Goal: Information Seeking & Learning: Learn about a topic

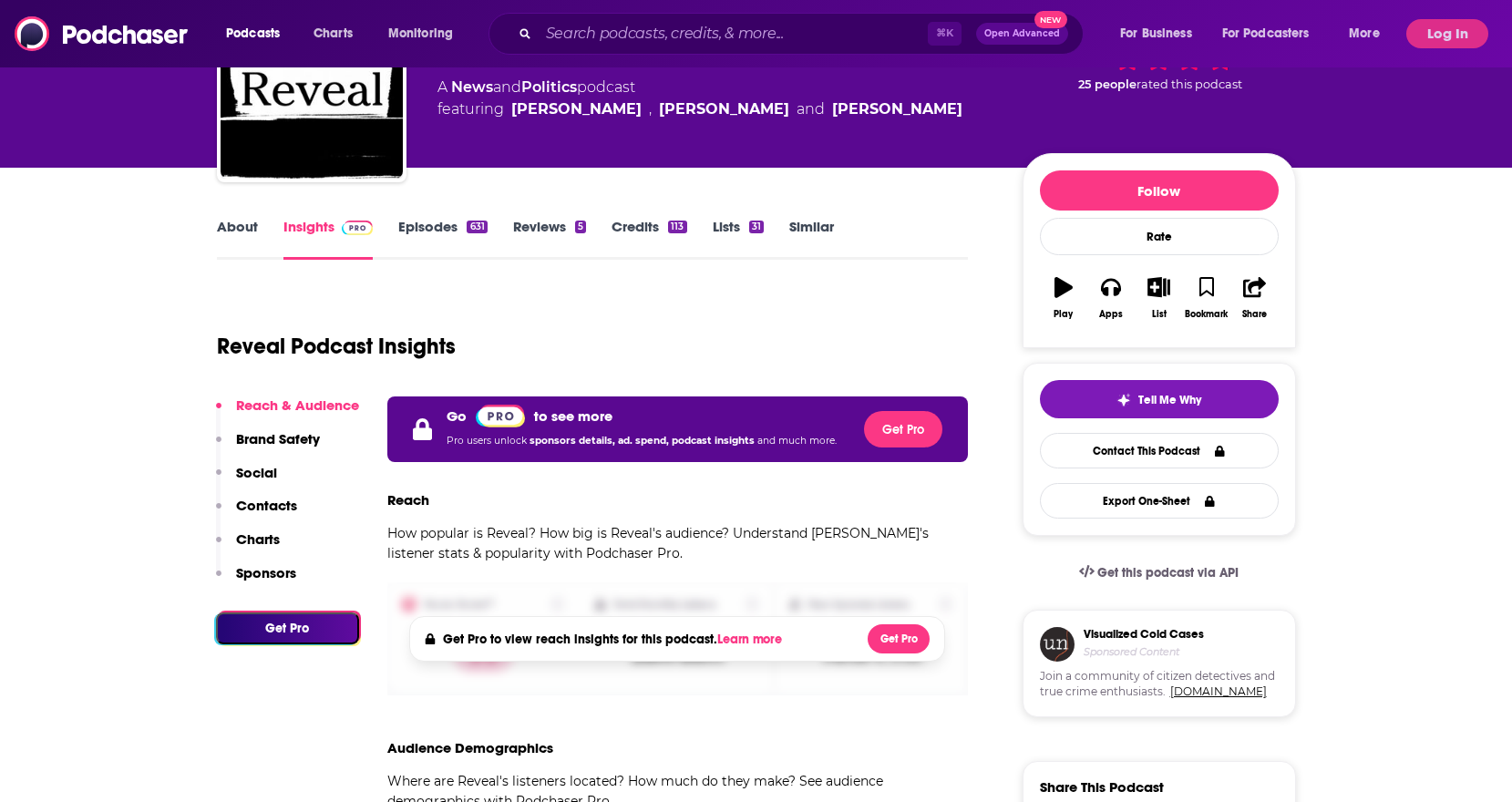
scroll to position [334, 0]
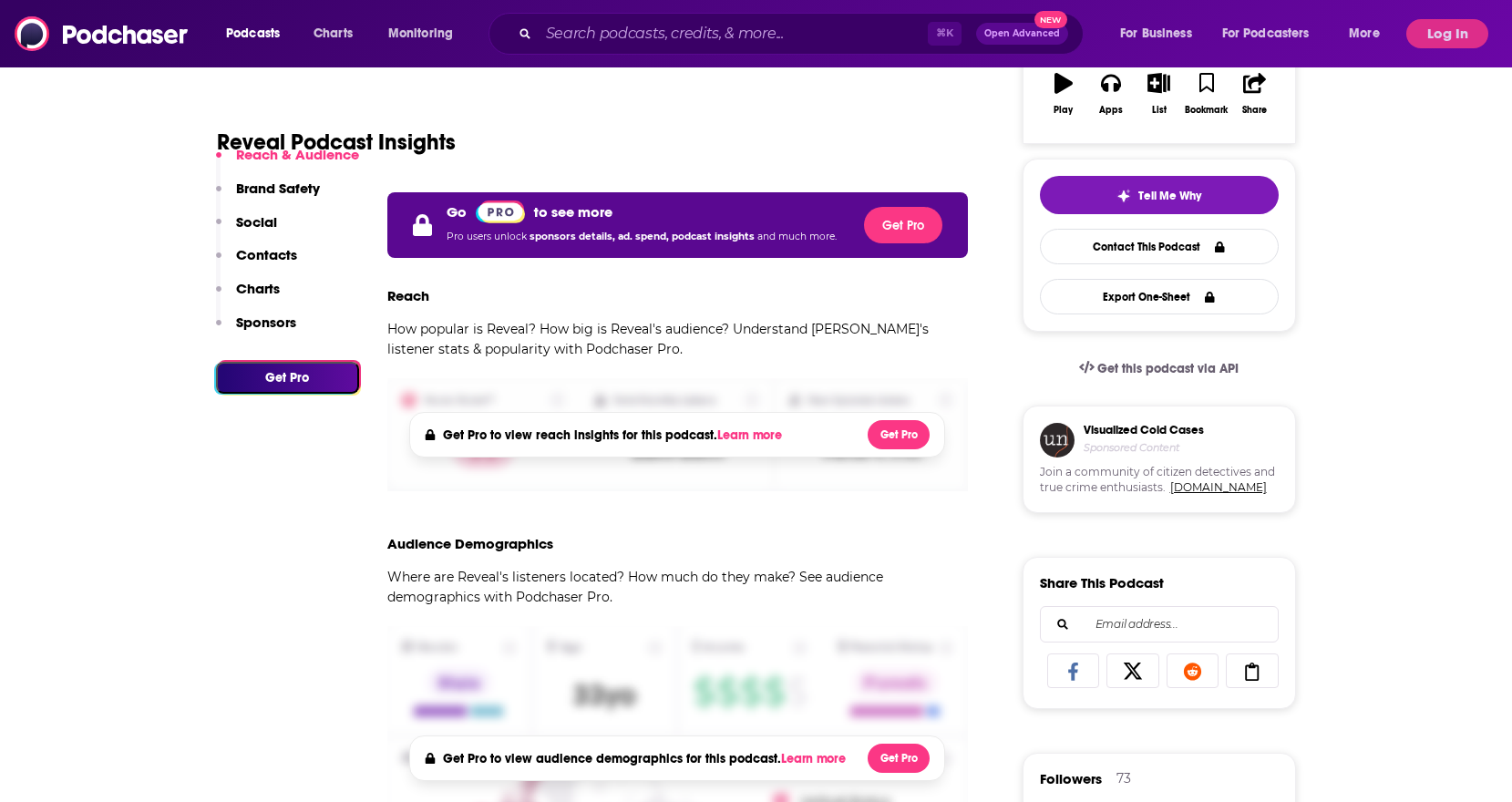
click at [267, 287] on p "Charts" at bounding box center [258, 289] width 43 height 17
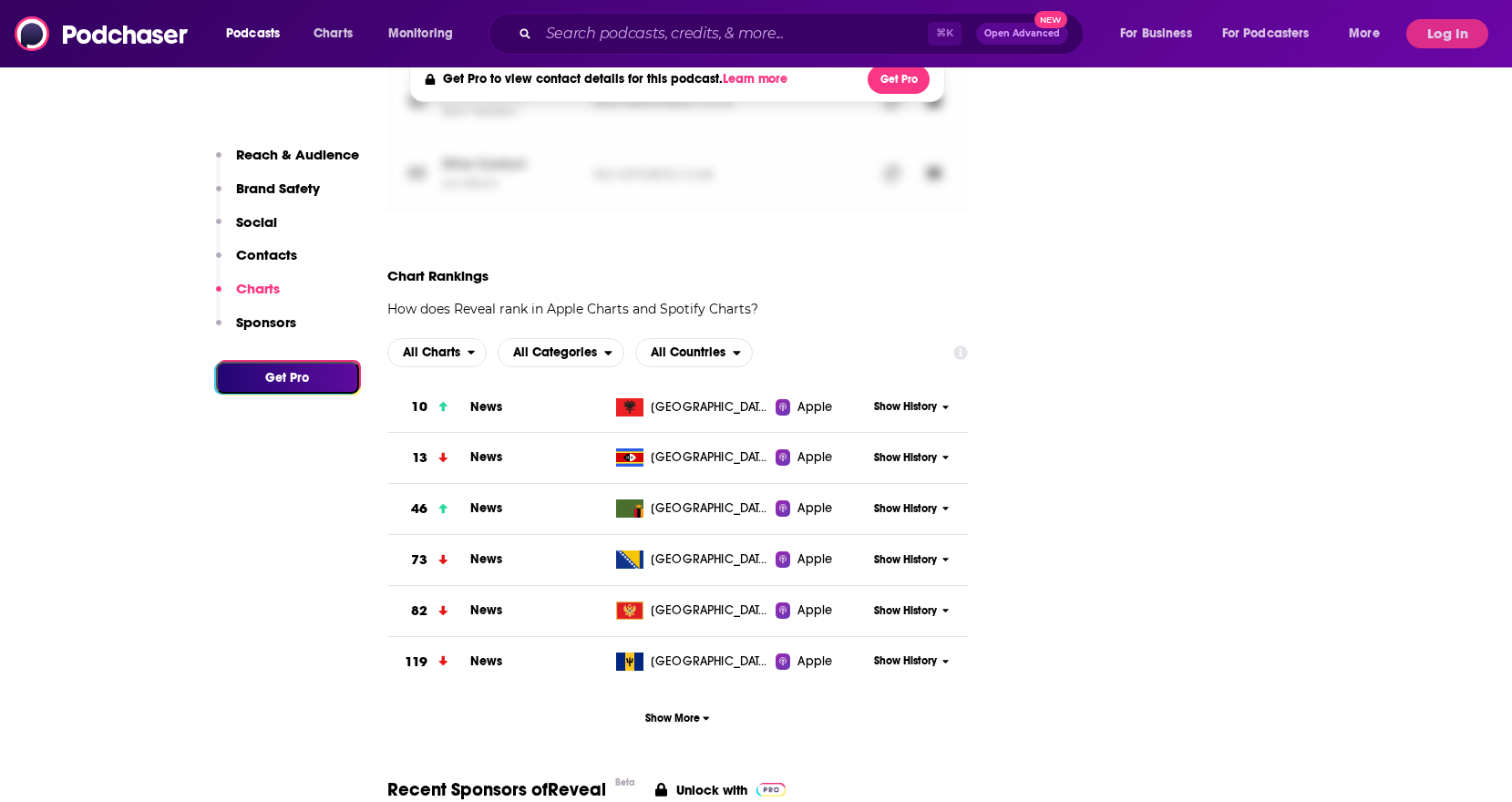
scroll to position [2134, 0]
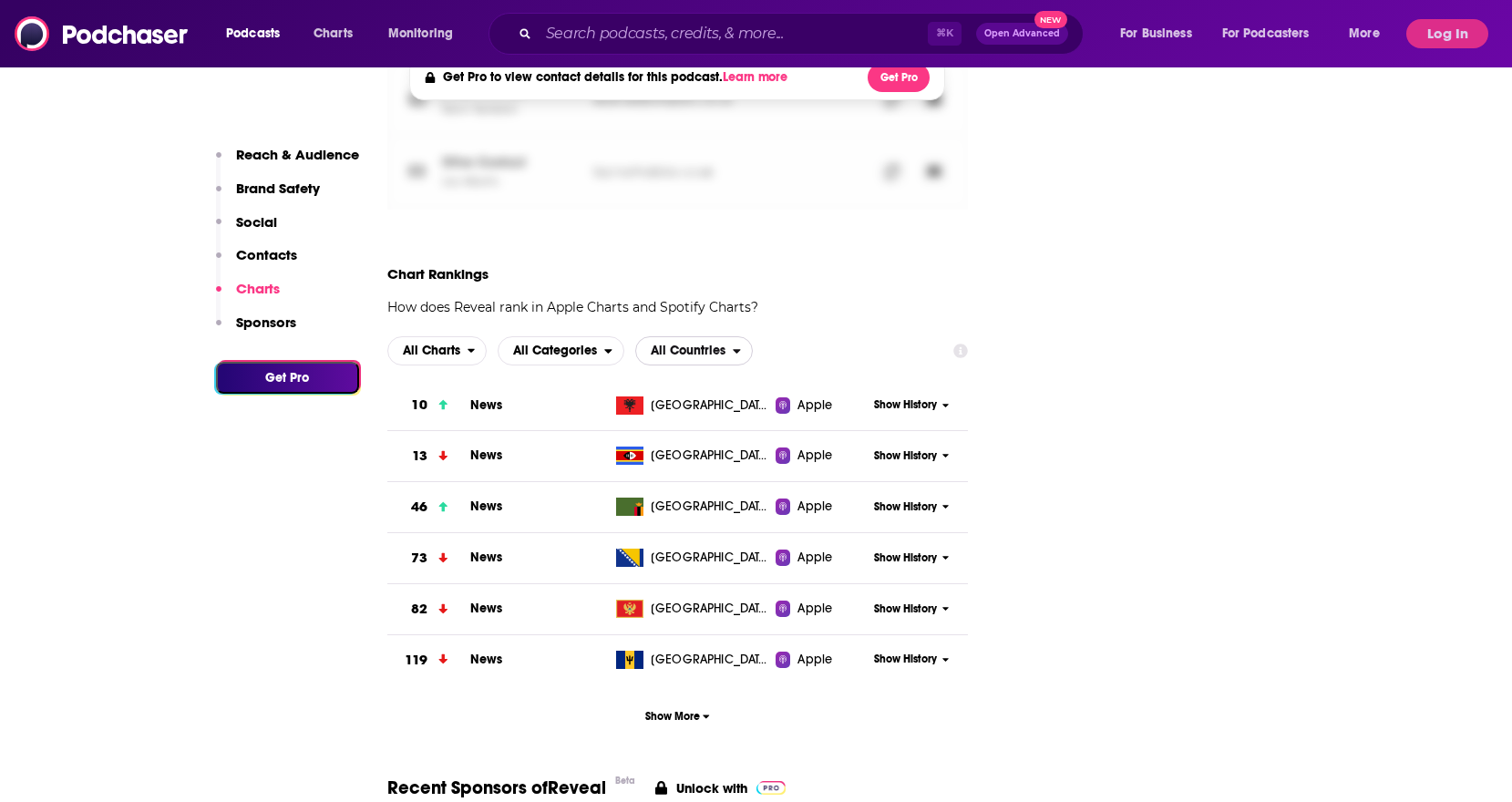
click at [740, 353] on icon "open menu" at bounding box center [737, 351] width 8 height 13
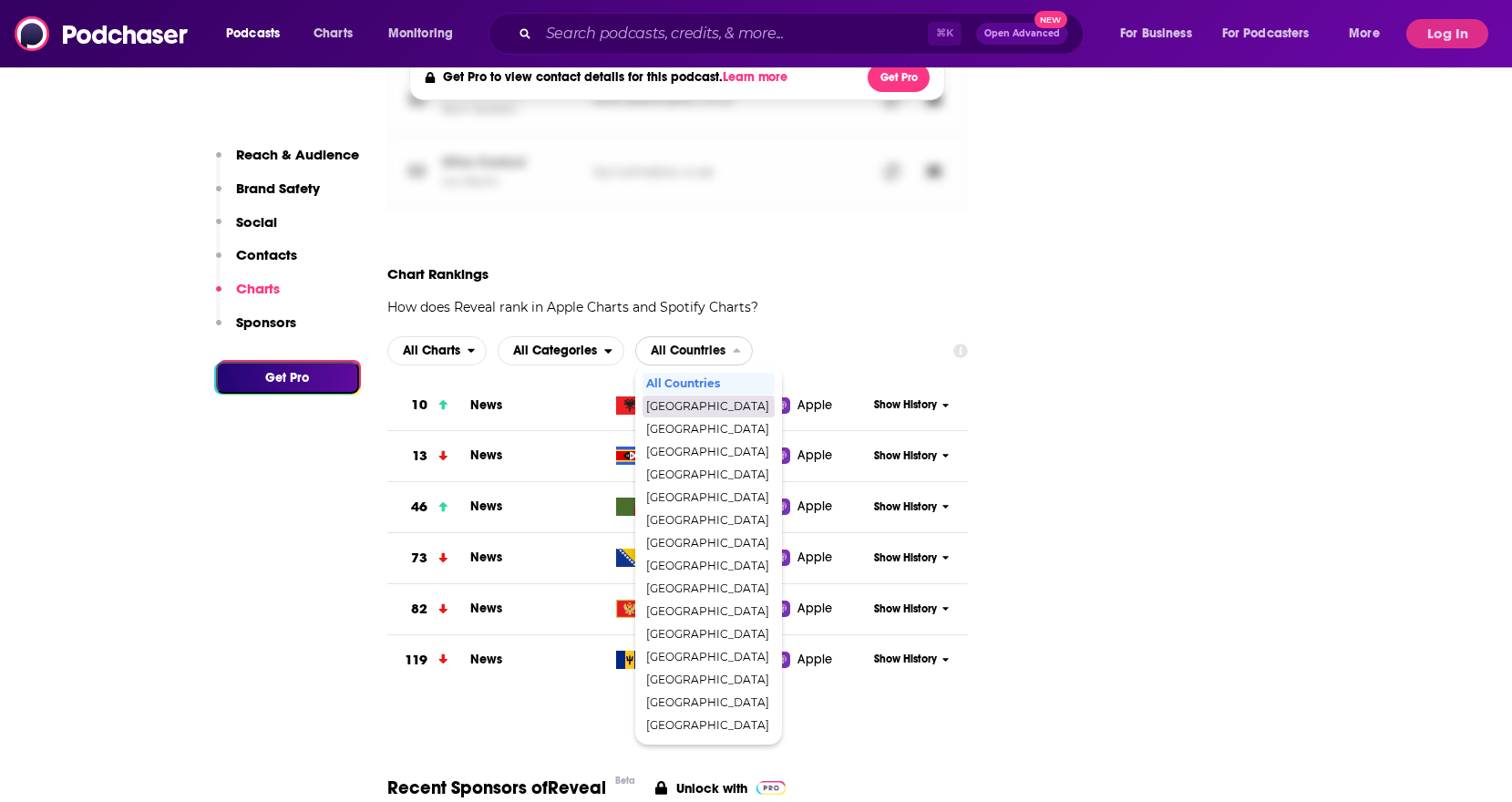
click at [711, 403] on span "[GEOGRAPHIC_DATA]" at bounding box center [707, 407] width 123 height 11
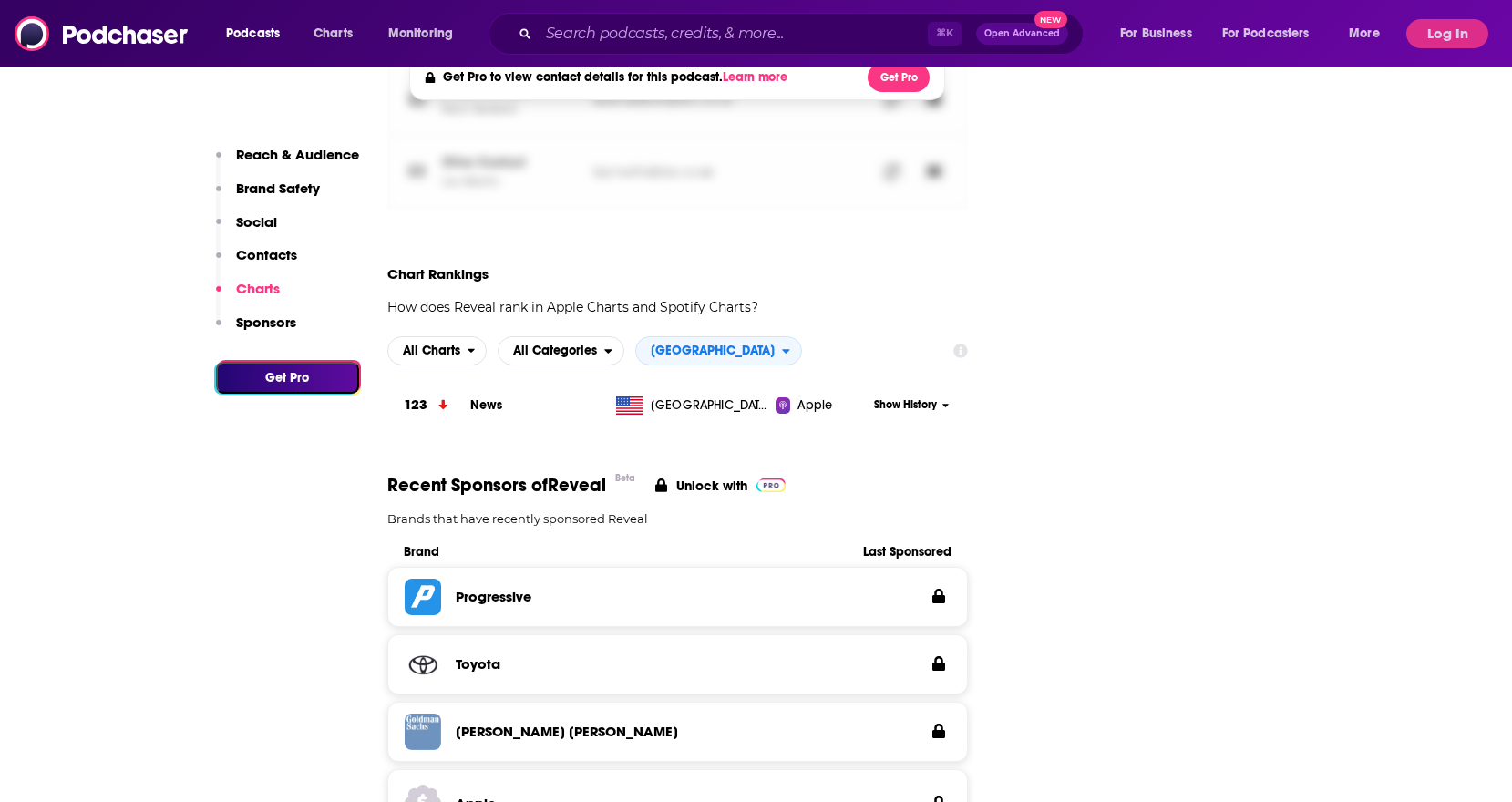
click at [890, 406] on span "Show History" at bounding box center [905, 405] width 63 height 15
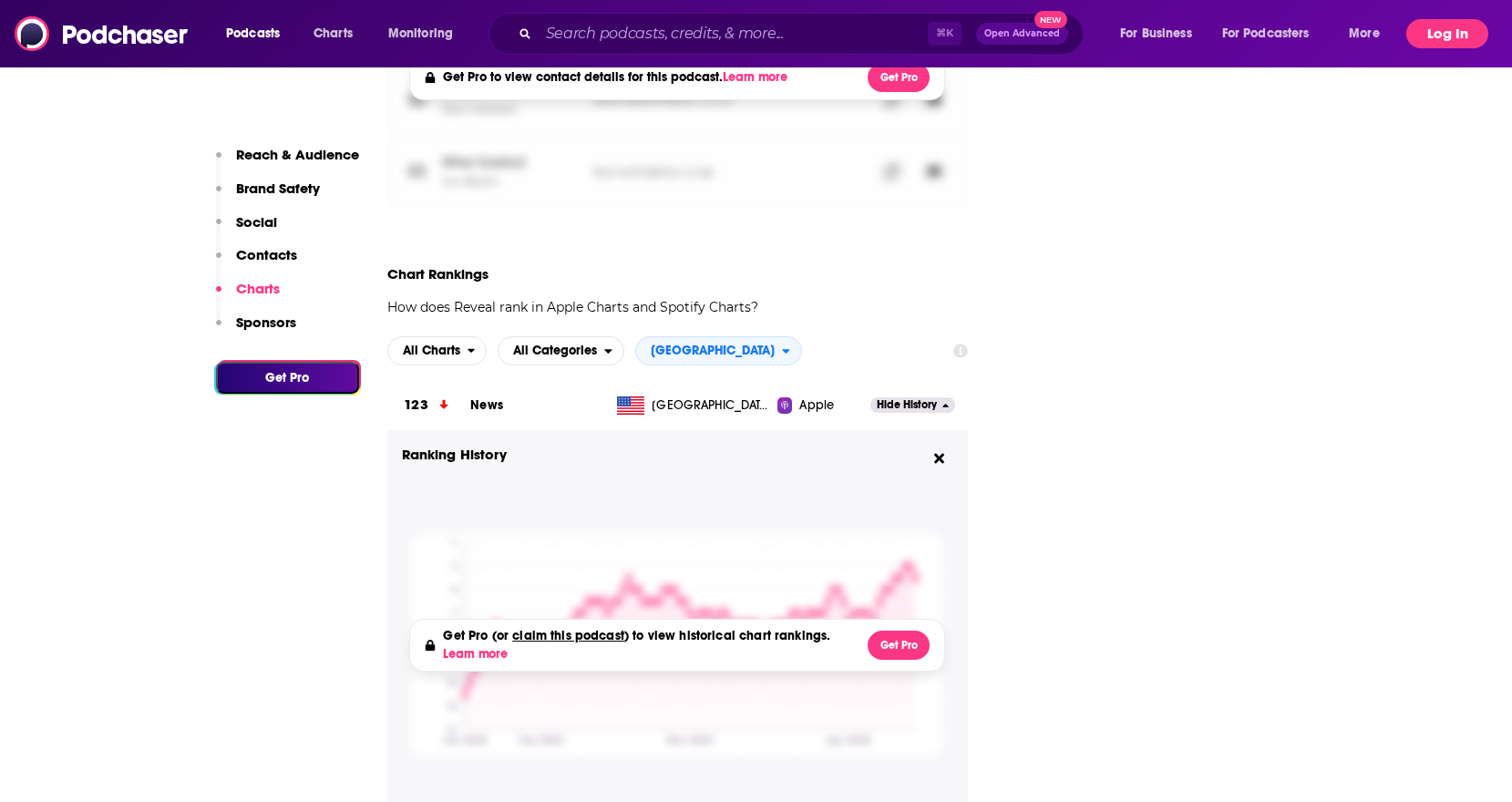
click at [1432, 42] on button "Log In" at bounding box center [1447, 33] width 82 height 29
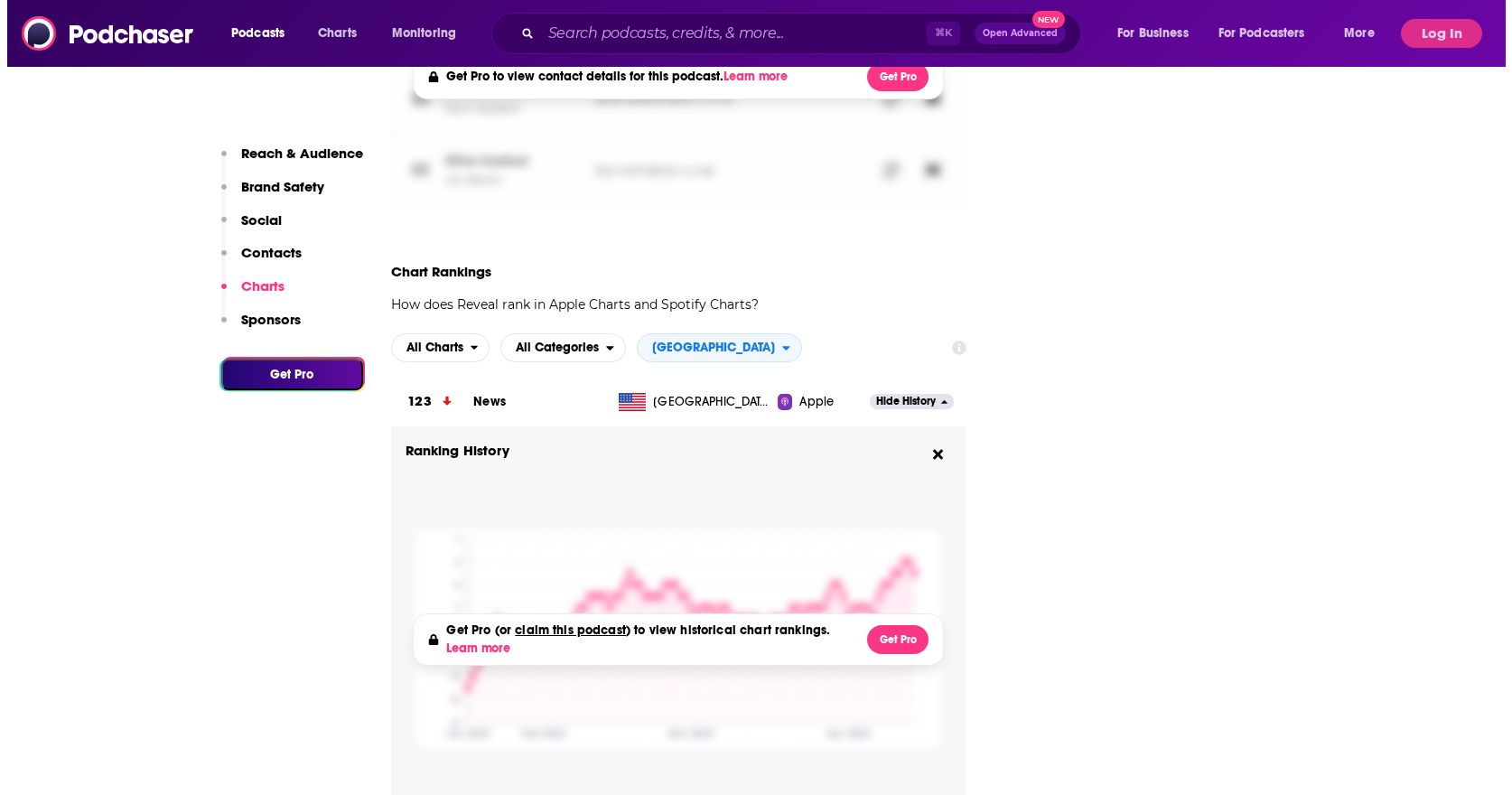
scroll to position [0, 0]
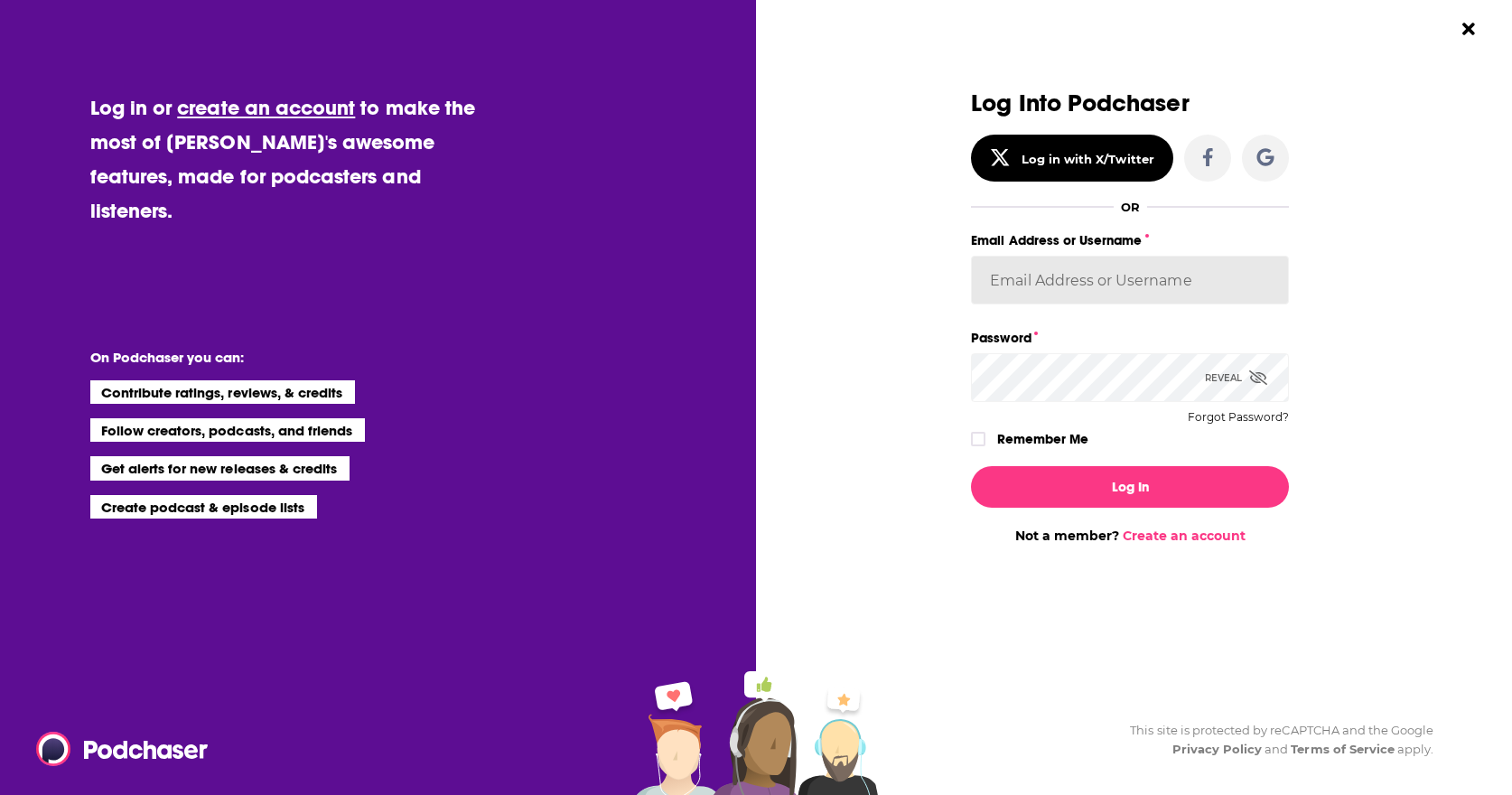
click at [1015, 284] on input "Email Address or Username" at bounding box center [1130, 280] width 318 height 49
type input "[EMAIL_ADDRESS][PERSON_NAME][DOMAIN_NAME]"
click at [972, 467] on button "Log In" at bounding box center [1130, 487] width 318 height 41
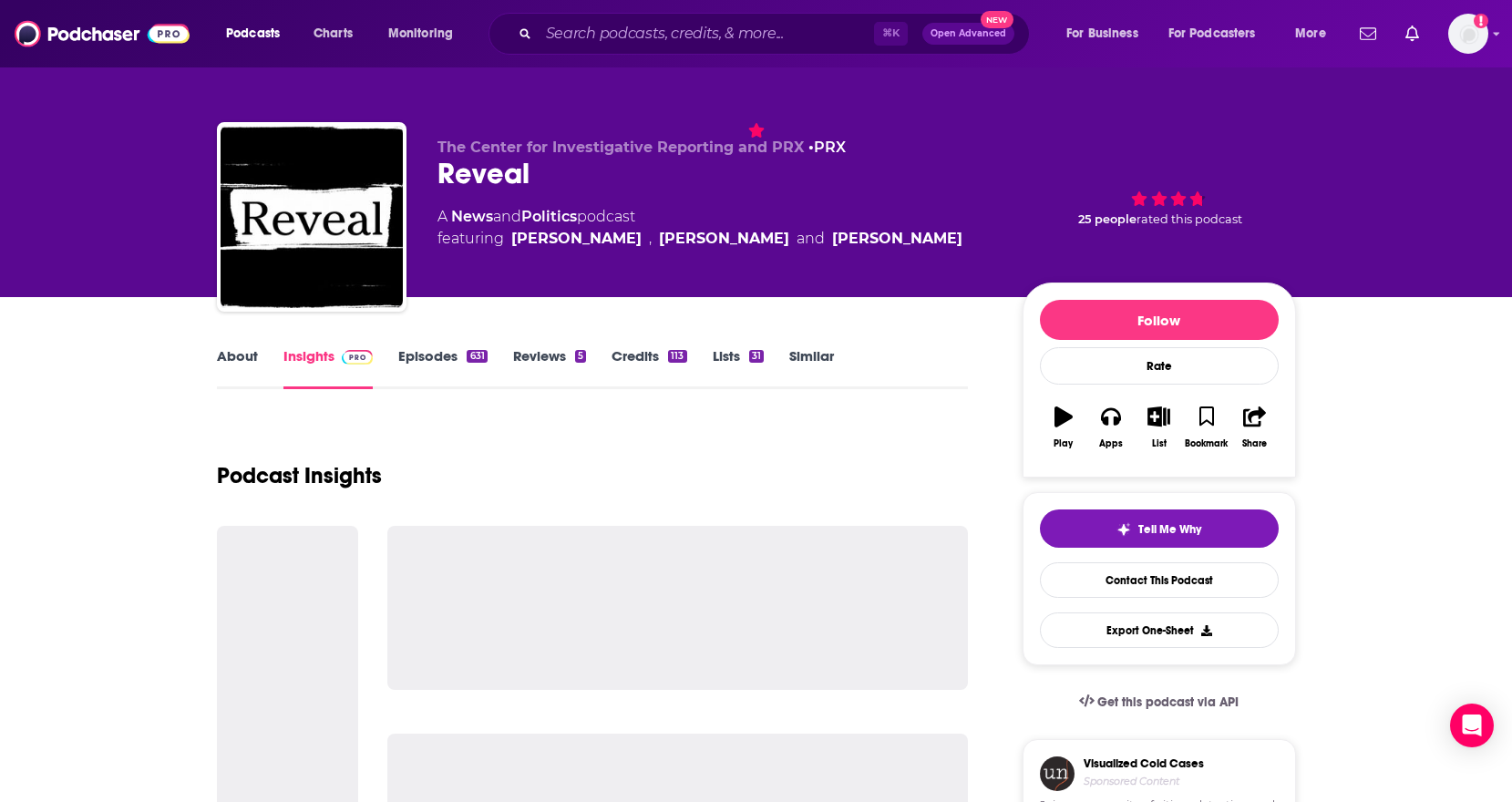
click at [239, 358] on link "About" at bounding box center [237, 368] width 41 height 42
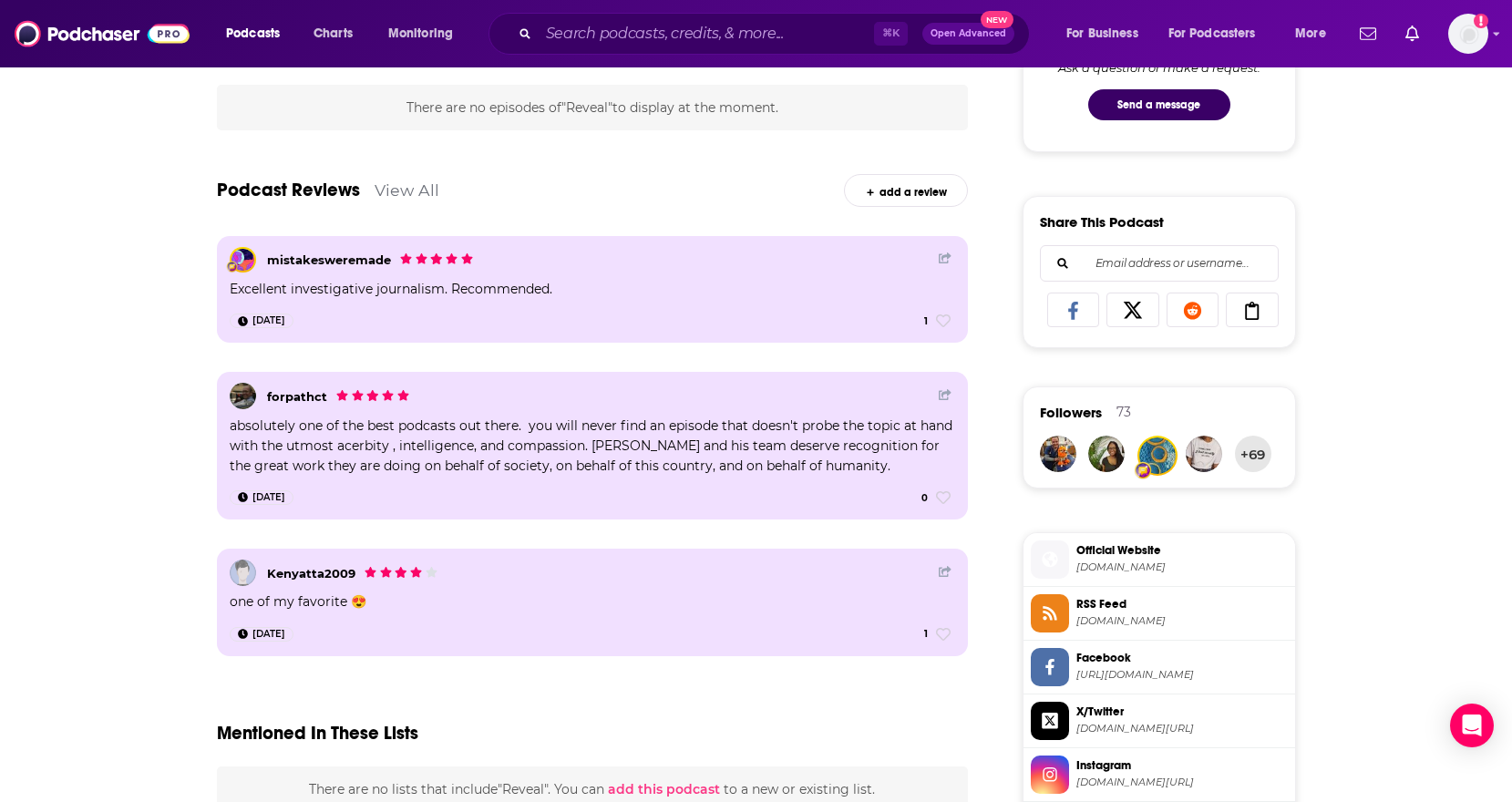
scroll to position [1293, 0]
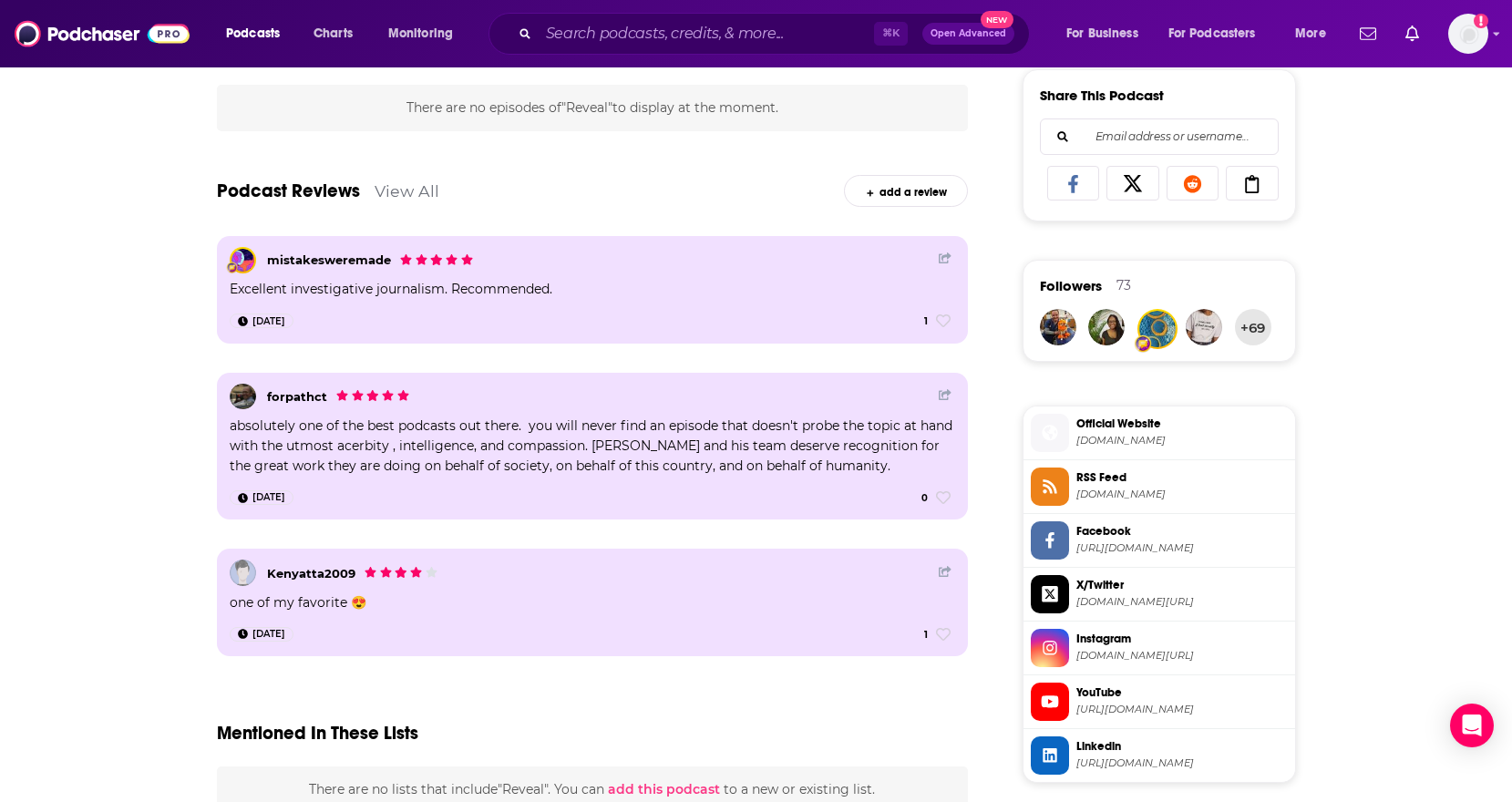
click at [431, 191] on link "View All" at bounding box center [407, 191] width 65 height 19
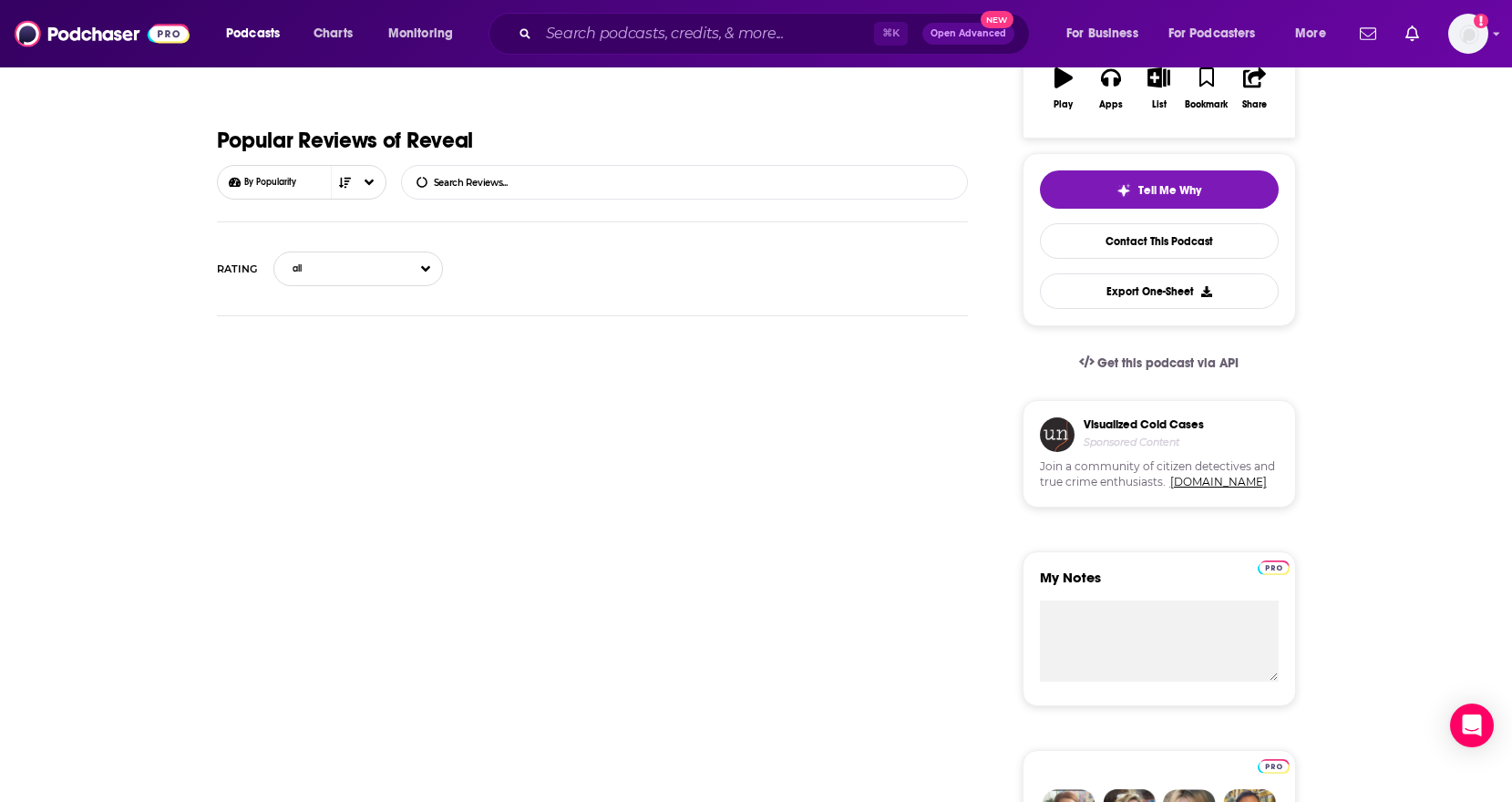
scroll to position [344, 0]
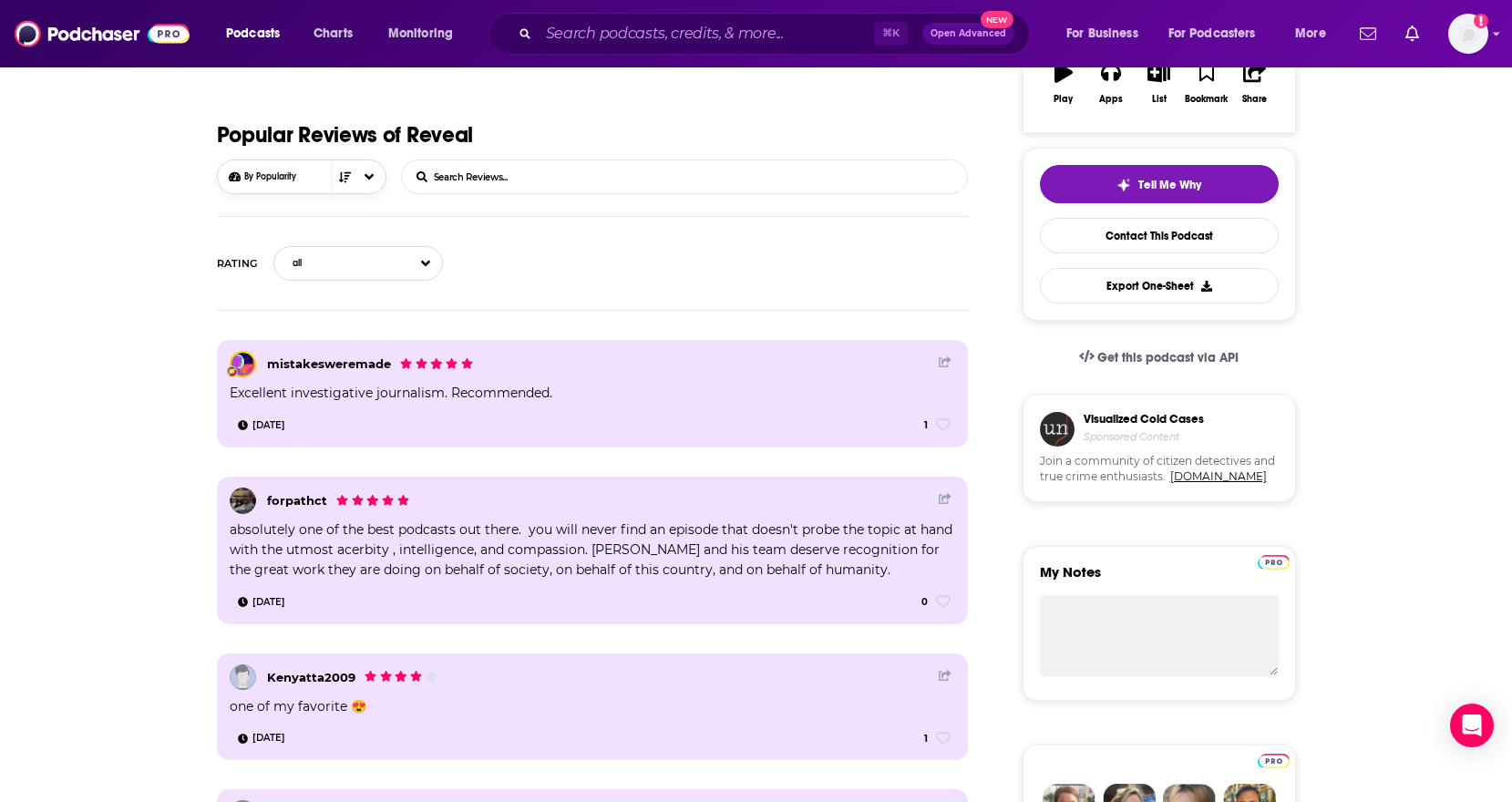
click at [376, 175] on button "By Popularity" at bounding box center [302, 176] width 170 height 35
click at [302, 204] on div "By Date" at bounding box center [302, 210] width 170 height 35
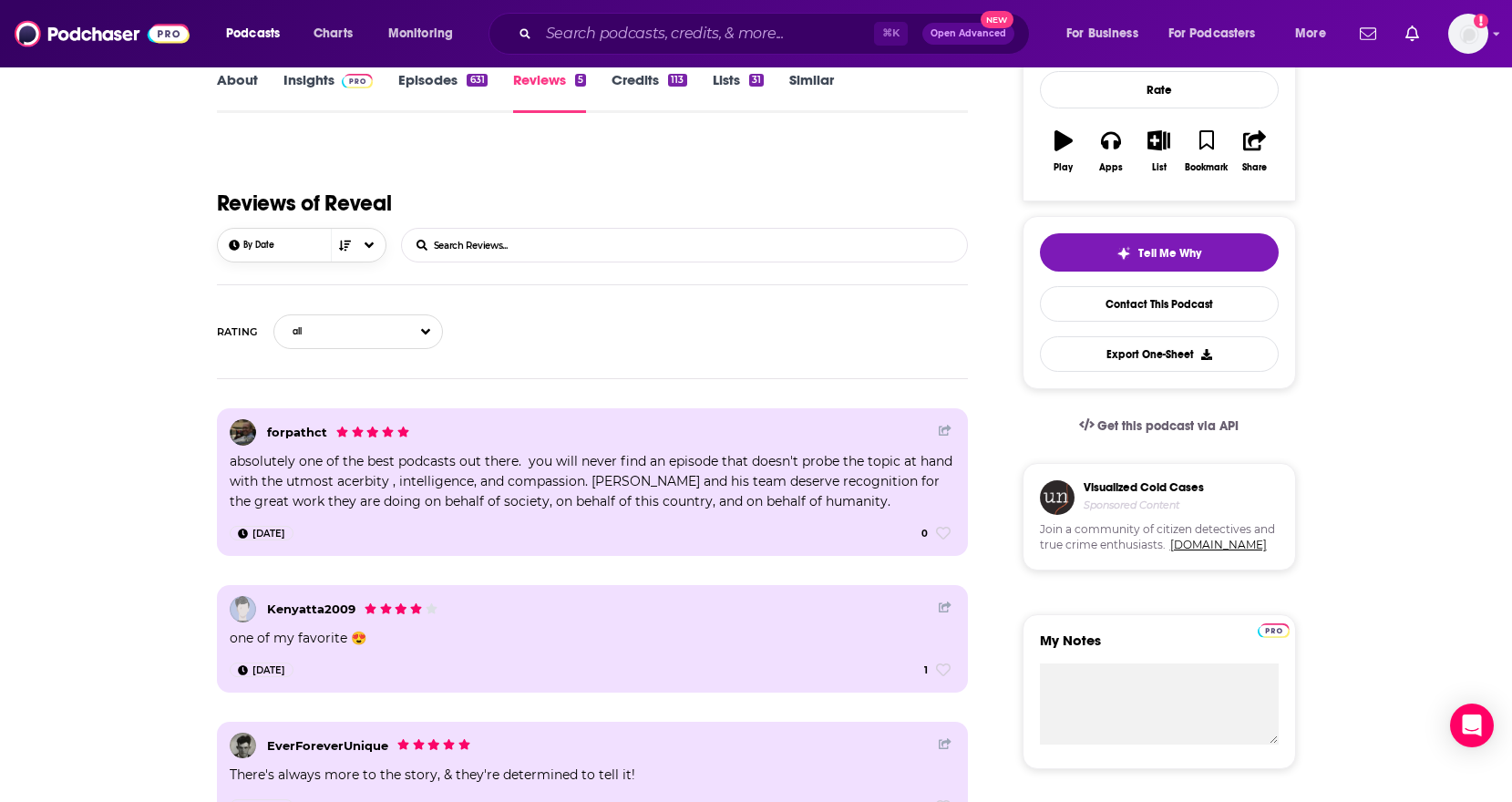
scroll to position [0, 0]
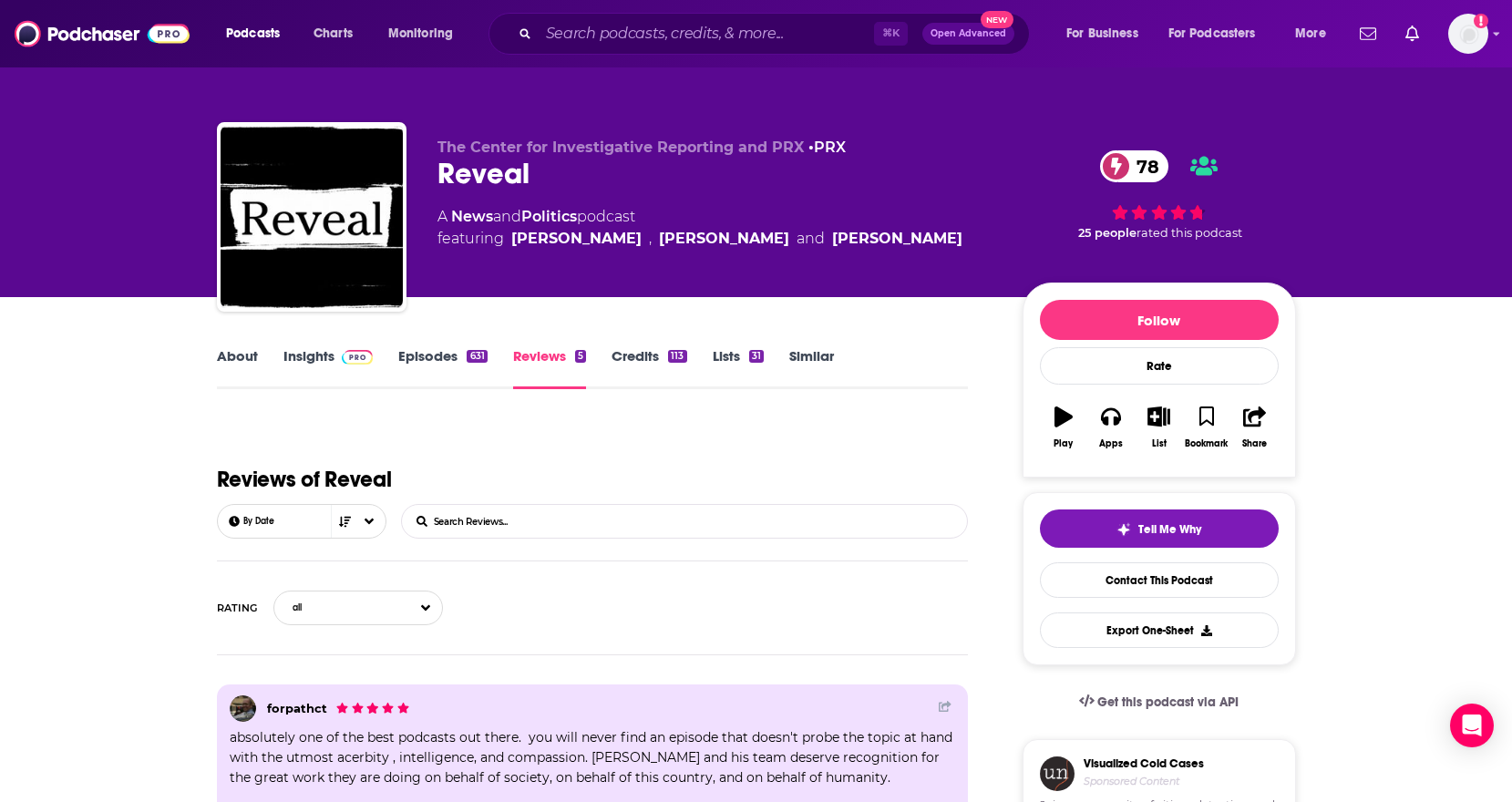
click at [315, 349] on link "Insights" at bounding box center [328, 368] width 91 height 42
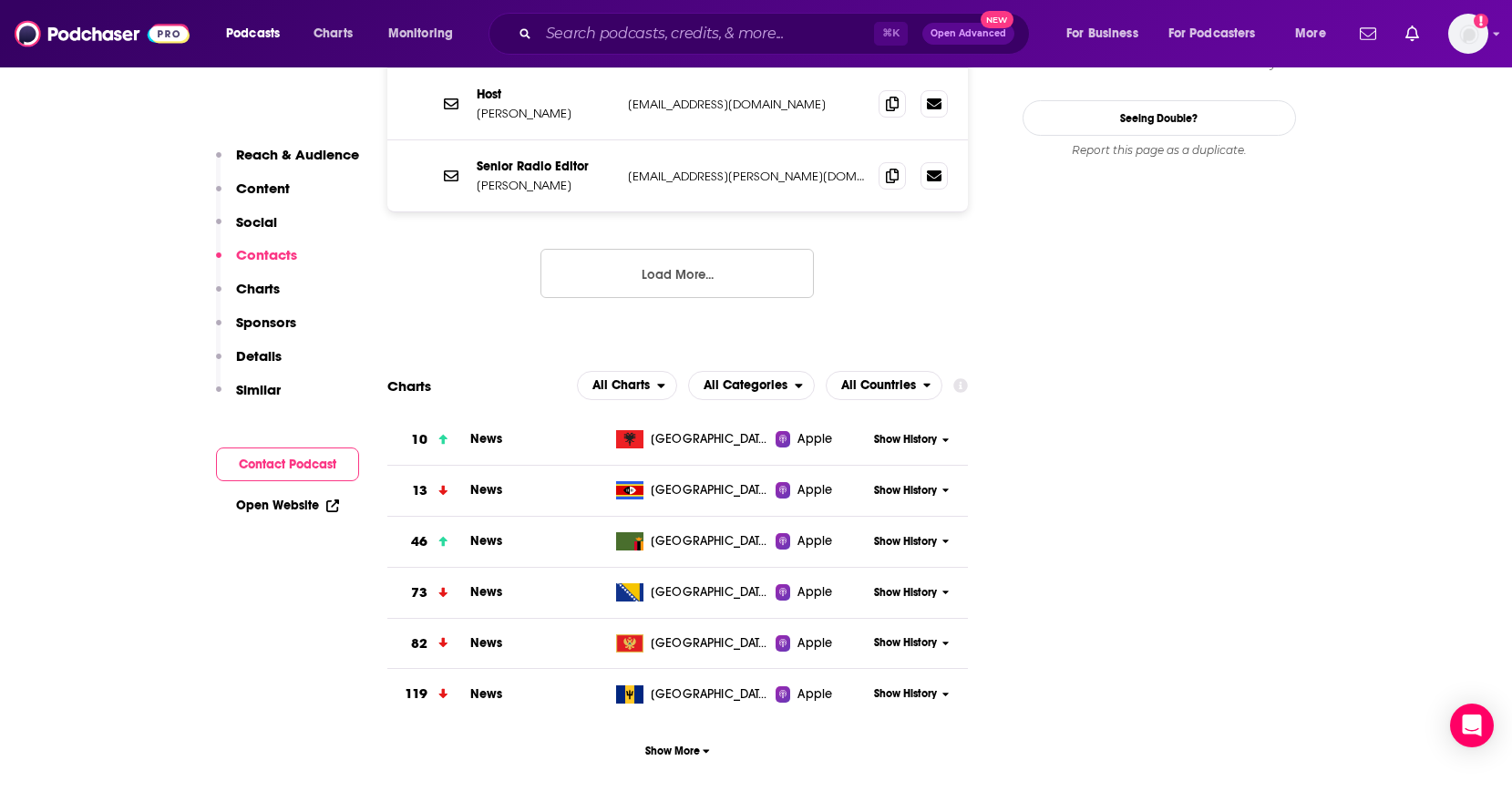
scroll to position [2297, 0]
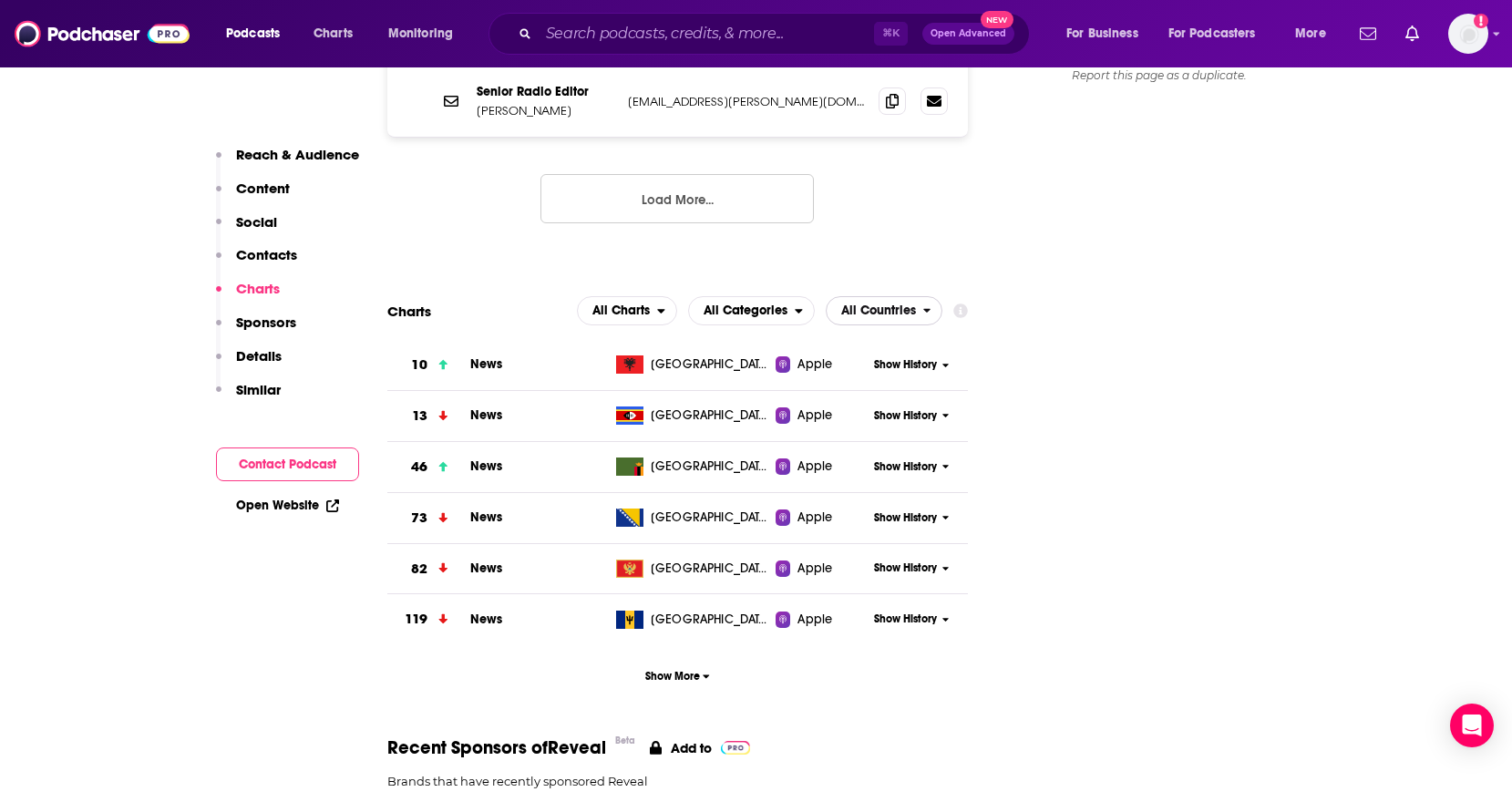
click at [906, 305] on span "All Countries" at bounding box center [878, 311] width 75 height 13
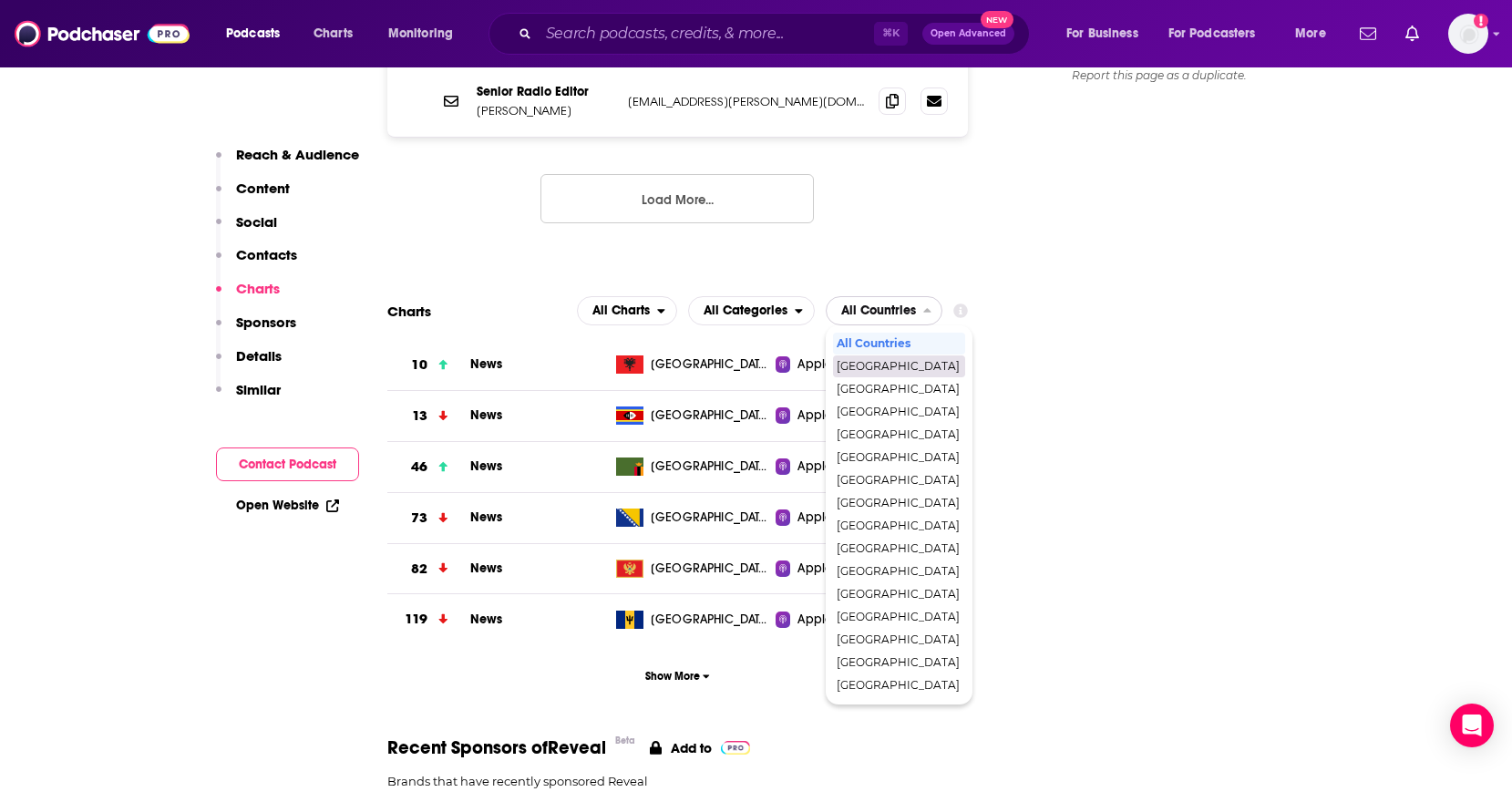
click at [891, 361] on span "[GEOGRAPHIC_DATA]" at bounding box center [898, 367] width 123 height 11
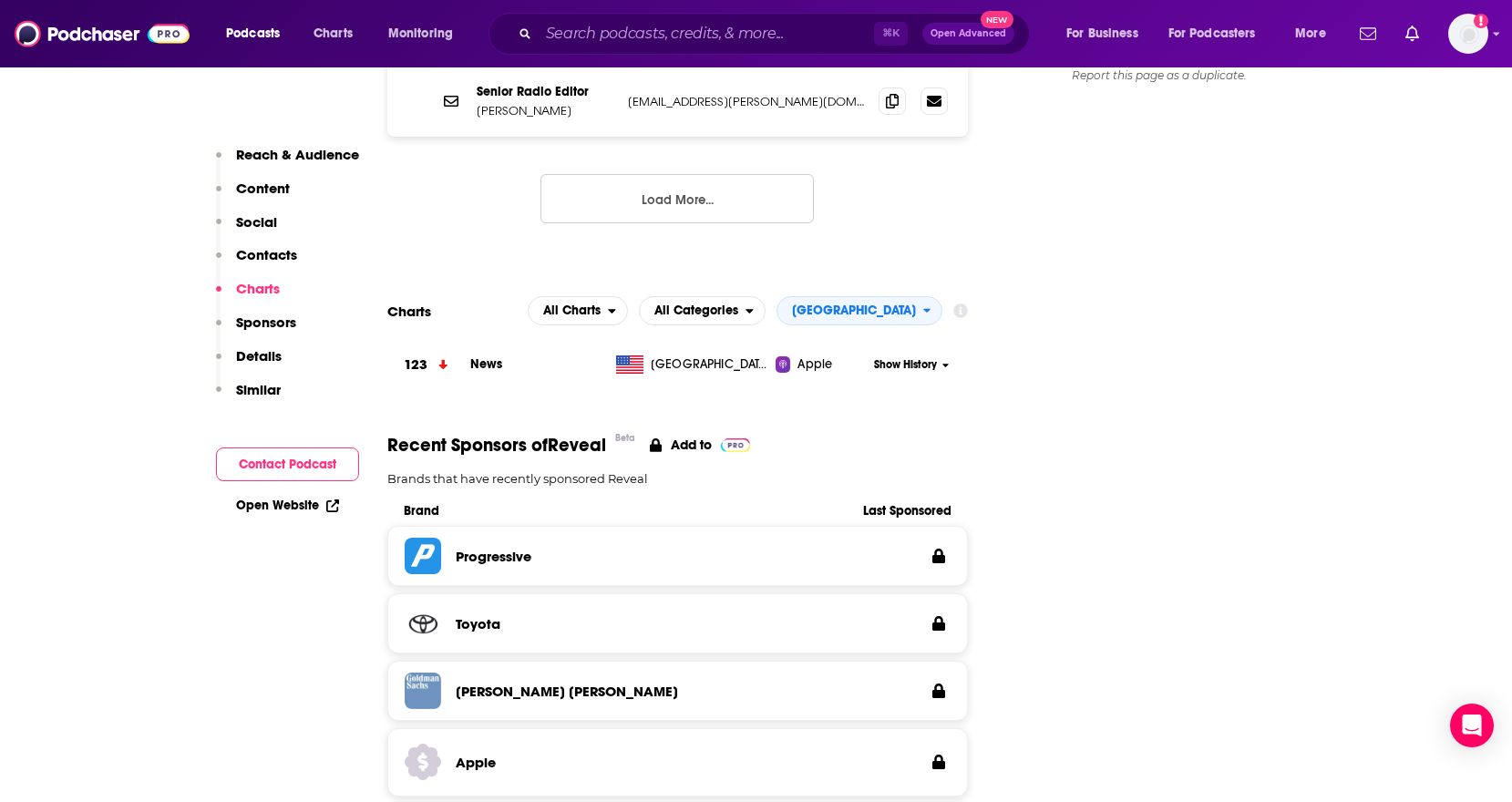
click at [903, 358] on span "Show History" at bounding box center [905, 365] width 63 height 15
